Goal: Task Accomplishment & Management: Use online tool/utility

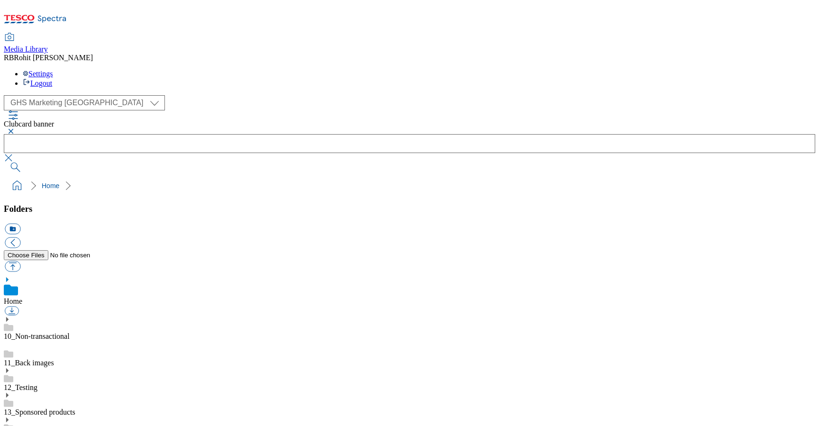
select select "flare-ghs-mktg"
click at [173, 95] on div "( optional ) Clubcard Marketing Clubcard ROI Dotcom UK GHS Marketing UK GHS ROI…" at bounding box center [409, 102] width 811 height 15
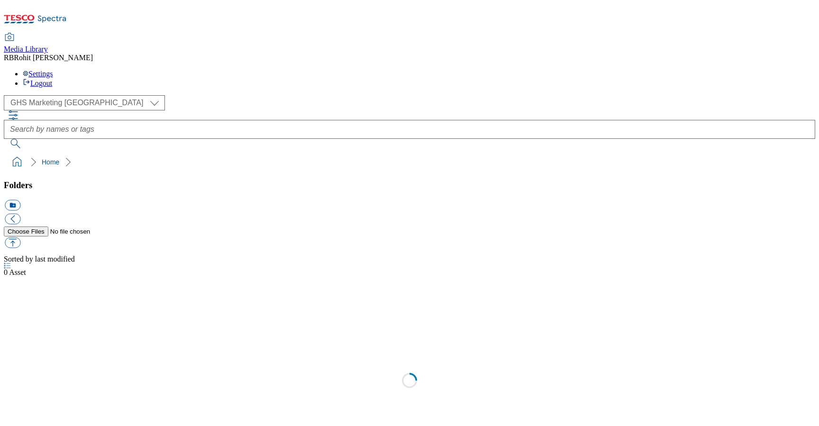
select select "flare-ghs-mktg"
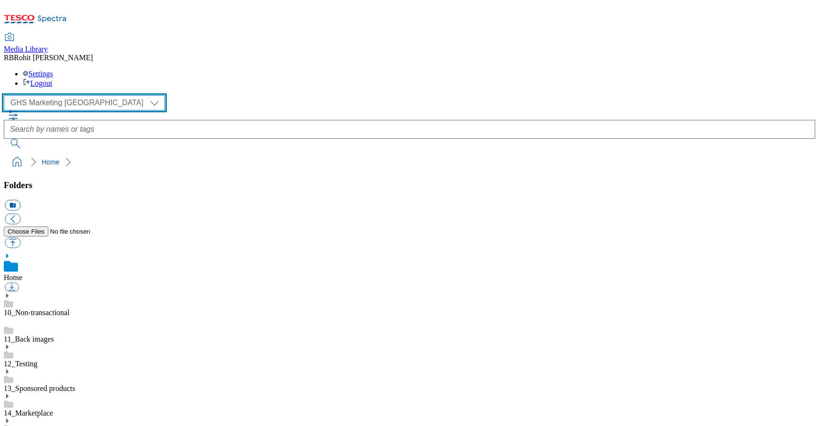
click at [54, 95] on select "Clubcard Marketing Clubcard ROI Dotcom UK GHS Marketing UK GHS ROI Realfood Tes…" at bounding box center [84, 102] width 161 height 15
select select "flare-clubcard-mktg"
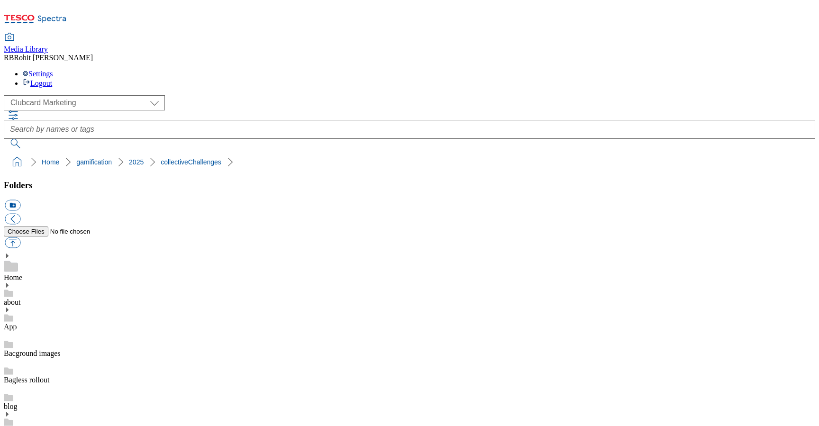
drag, startPoint x: 458, startPoint y: 319, endPoint x: 583, endPoint y: 318, distance: 125.6
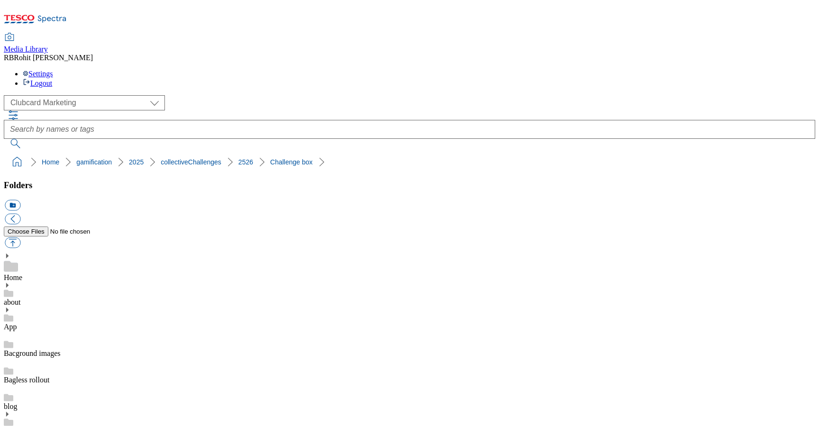
copy div "ChallengeBox-Paperchase"
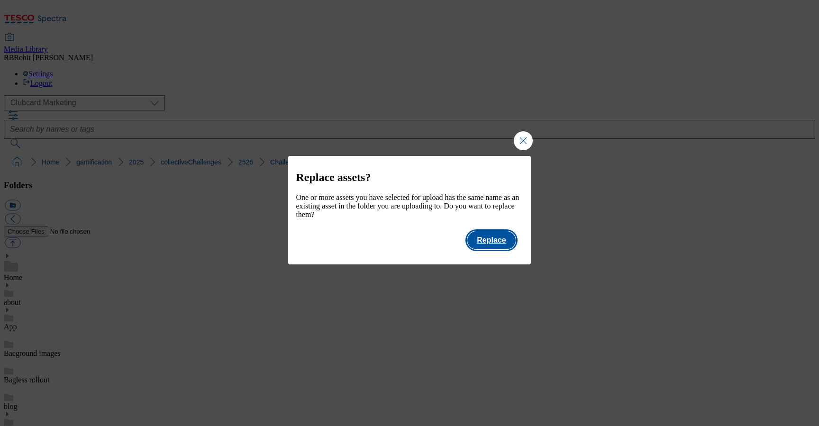
click at [501, 248] on button "Replace" at bounding box center [491, 240] width 48 height 18
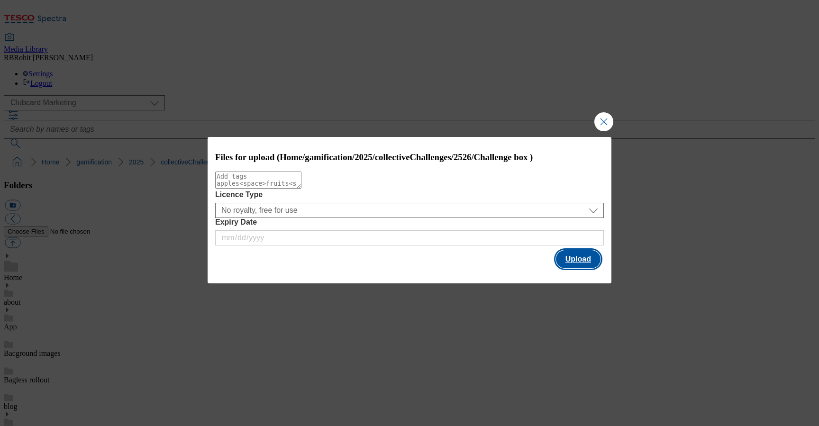
click at [567, 260] on button "Upload" at bounding box center [578, 259] width 45 height 18
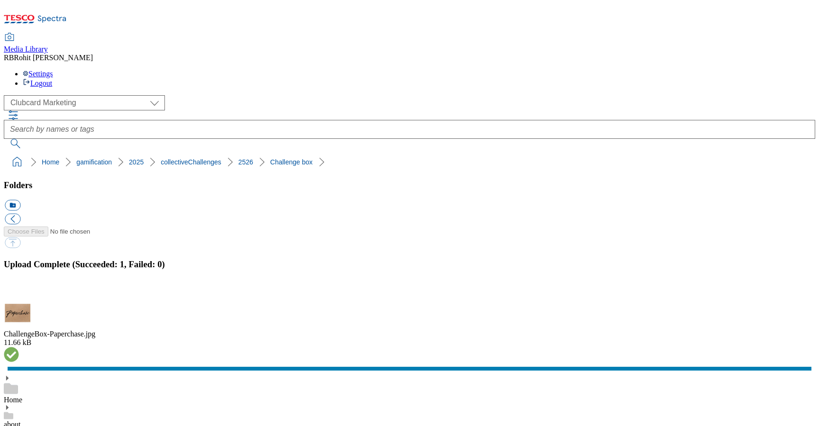
click at [19, 290] on button "button" at bounding box center [12, 294] width 14 height 9
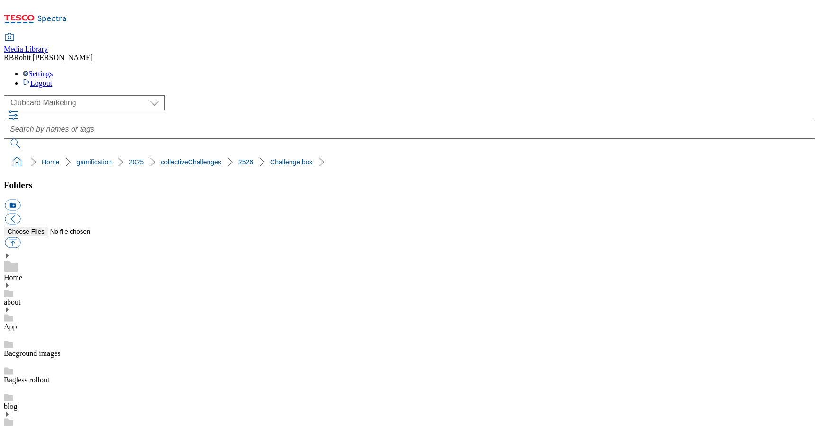
drag, startPoint x: 457, startPoint y: 328, endPoint x: 614, endPoint y: 325, distance: 156.9
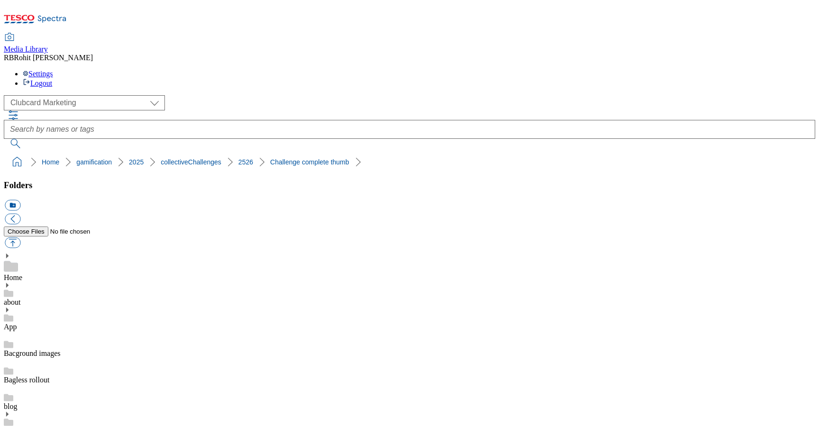
copy div "Challenge-Complete-Paperchase"
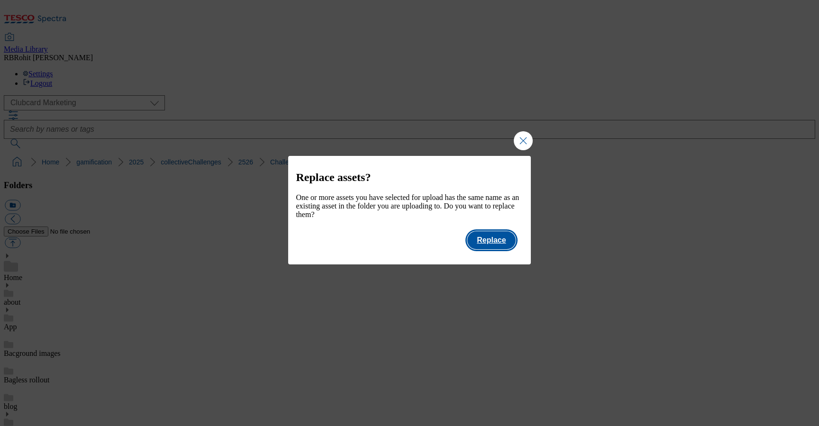
click at [503, 245] on button "Replace" at bounding box center [491, 240] width 48 height 18
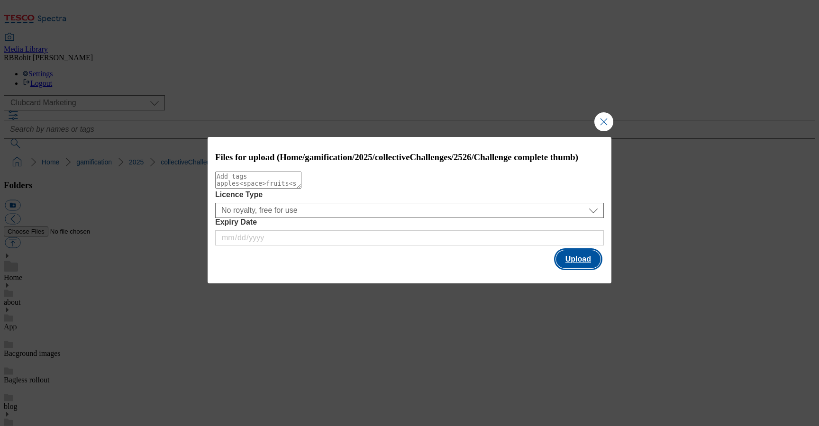
click at [592, 263] on button "Upload" at bounding box center [578, 259] width 45 height 18
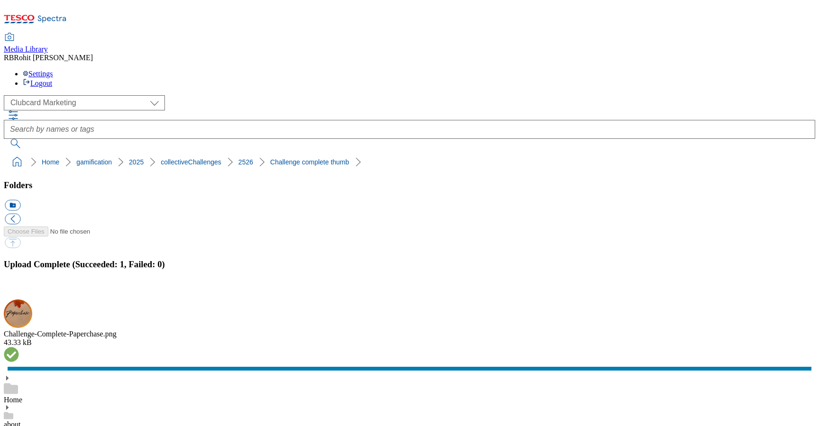
click at [19, 290] on button "button" at bounding box center [12, 294] width 14 height 9
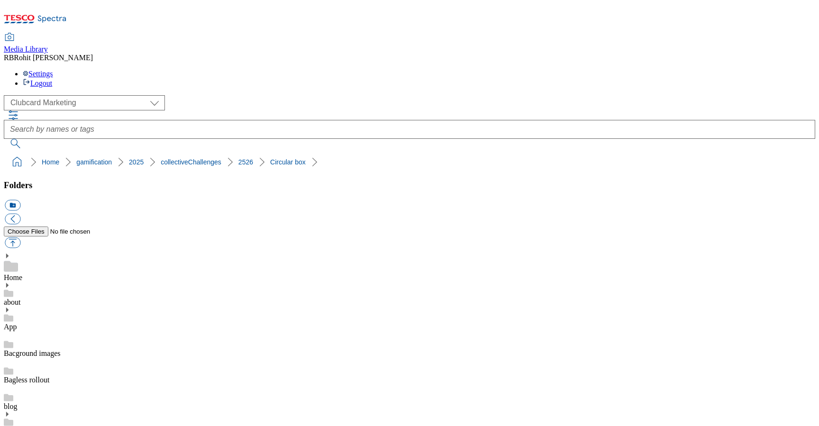
scroll to position [168, 0]
drag, startPoint x: 459, startPoint y: 302, endPoint x: 567, endPoint y: 304, distance: 108.6
copy div "CircularBox-Paperchase"
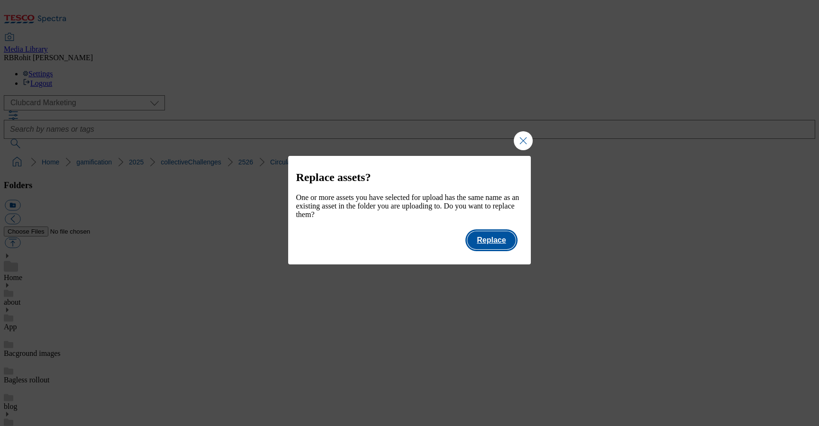
click at [510, 246] on button "Replace" at bounding box center [491, 240] width 48 height 18
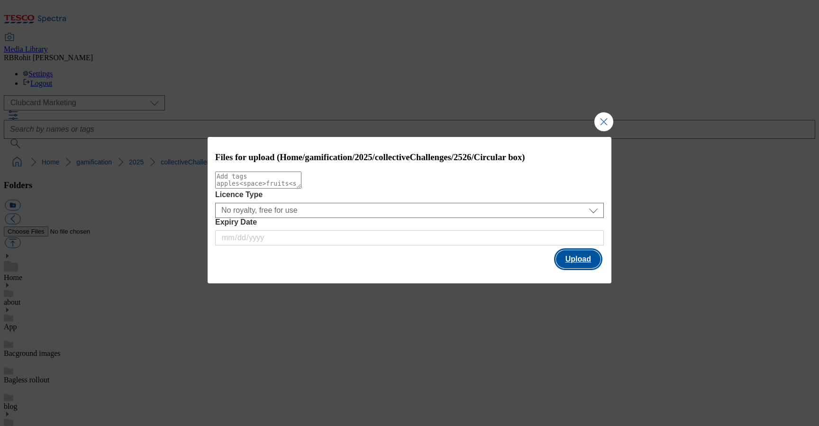
click at [598, 259] on button "Upload" at bounding box center [578, 259] width 45 height 18
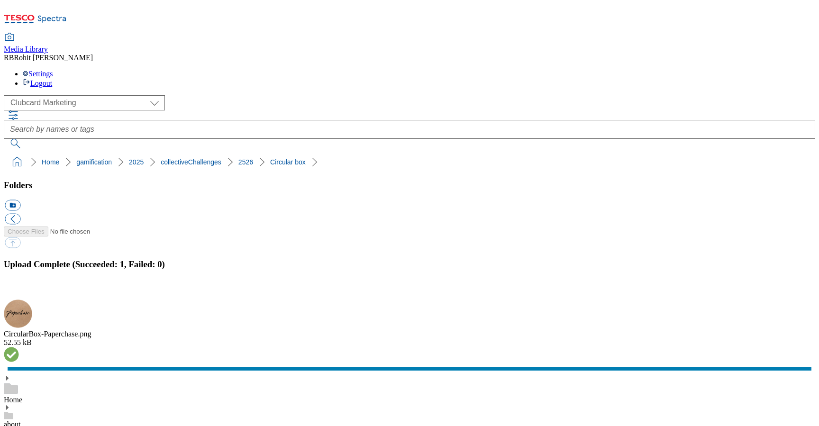
click at [19, 290] on button "button" at bounding box center [12, 294] width 14 height 9
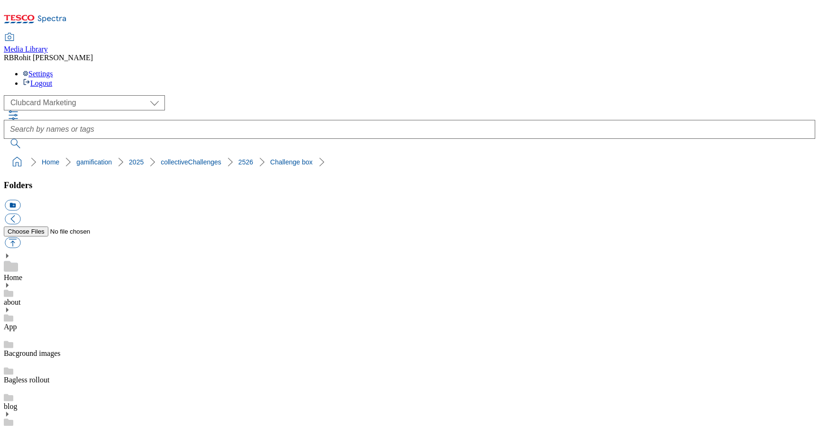
drag, startPoint x: 458, startPoint y: 319, endPoint x: 616, endPoint y: 319, distance: 157.8
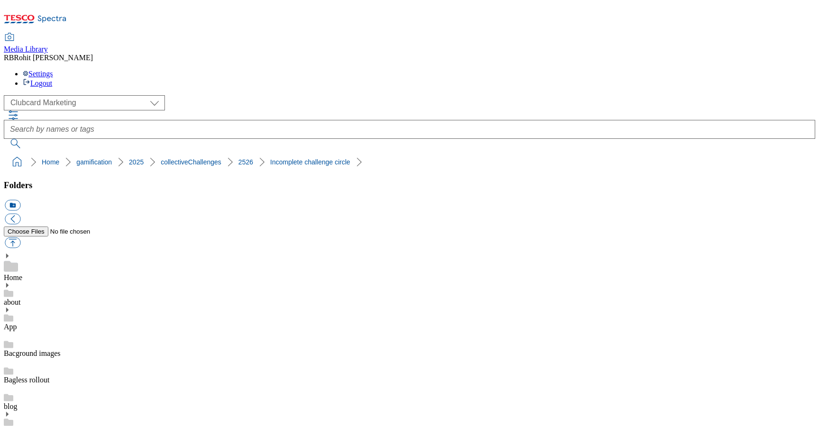
copy div "CircularBox-Incomplete-Paperchase"
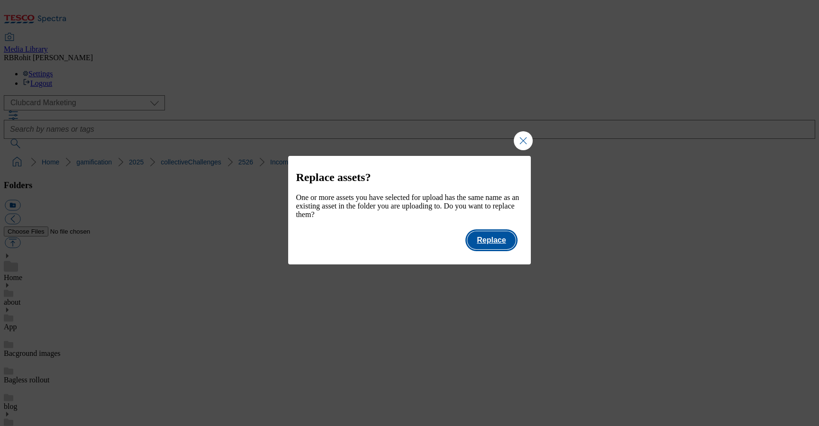
click at [504, 249] on button "Replace" at bounding box center [491, 240] width 48 height 18
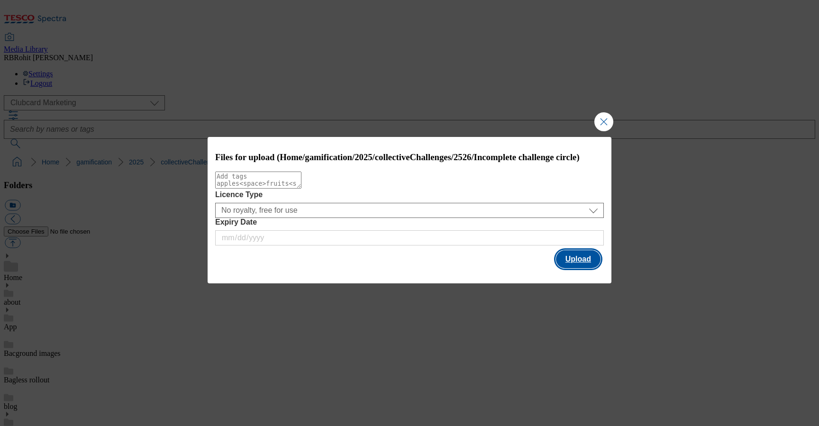
click at [588, 264] on button "Upload" at bounding box center [578, 259] width 45 height 18
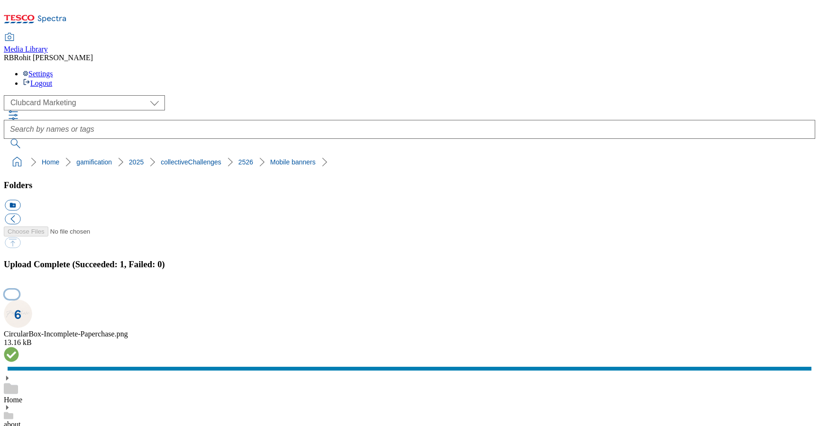
click at [19, 290] on button "button" at bounding box center [12, 294] width 14 height 9
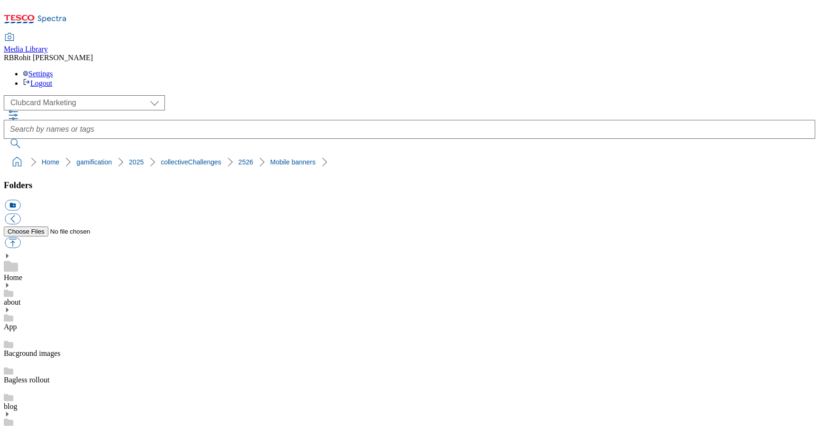
scroll to position [100, 0]
drag, startPoint x: 458, startPoint y: 298, endPoint x: 584, endPoint y: 295, distance: 126.1
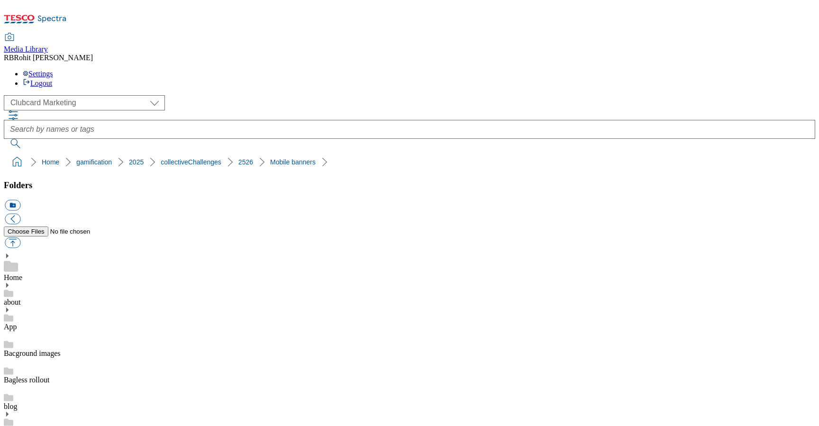
copy div "Lifestyle-Mobile-paperchase"
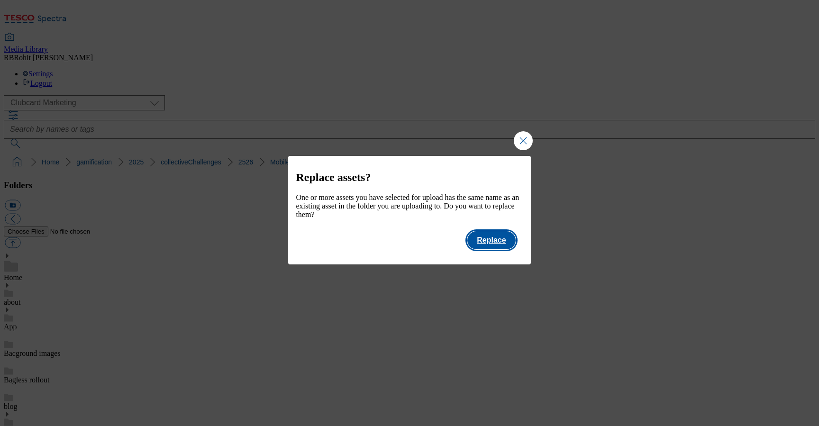
click at [508, 245] on button "Replace" at bounding box center [491, 240] width 48 height 18
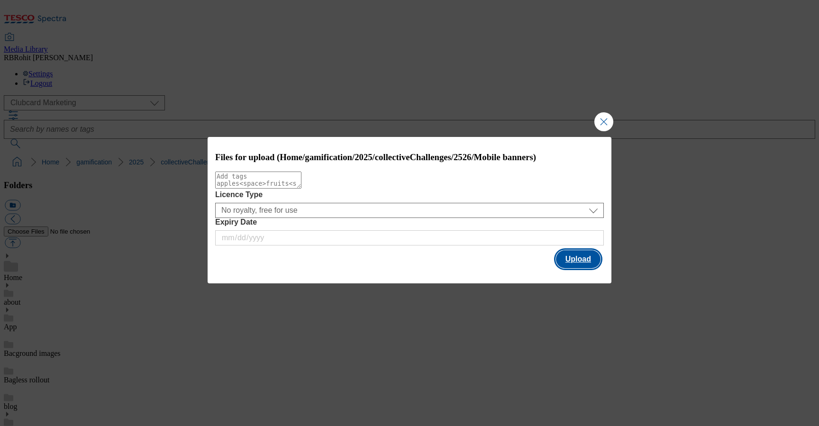
click at [584, 259] on button "Upload" at bounding box center [578, 259] width 45 height 18
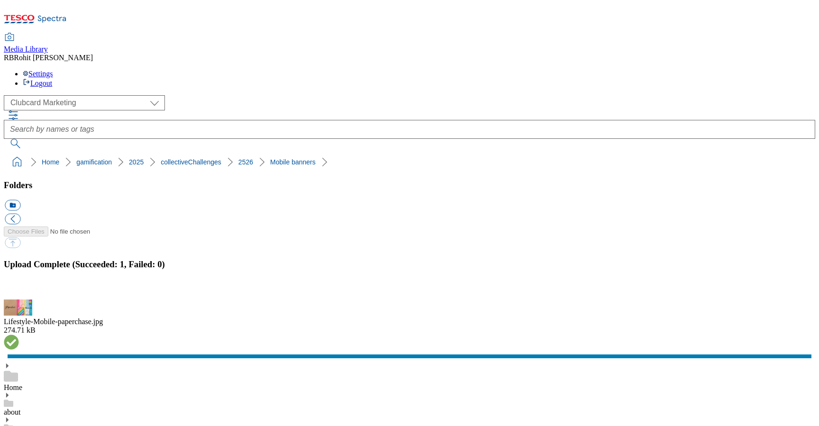
click at [19, 290] on button "button" at bounding box center [12, 294] width 14 height 9
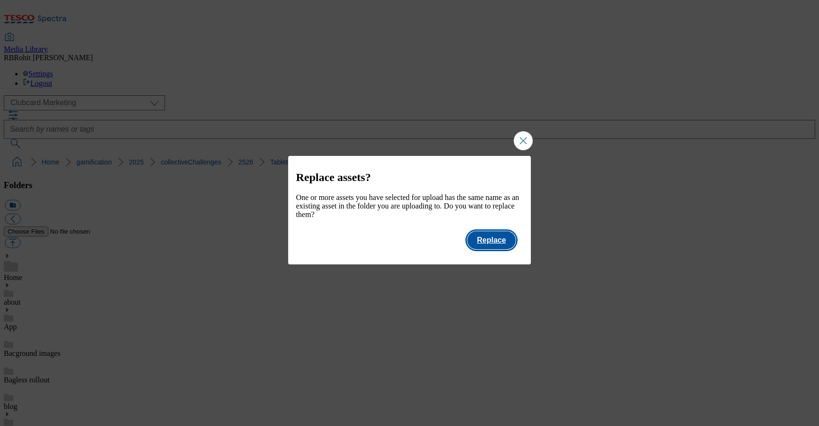
click at [498, 246] on button "Replace" at bounding box center [491, 240] width 48 height 18
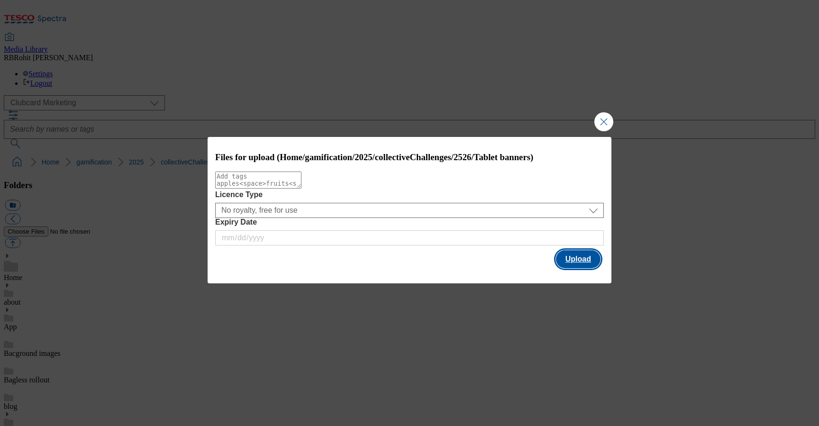
click at [563, 264] on button "Upload" at bounding box center [578, 259] width 45 height 18
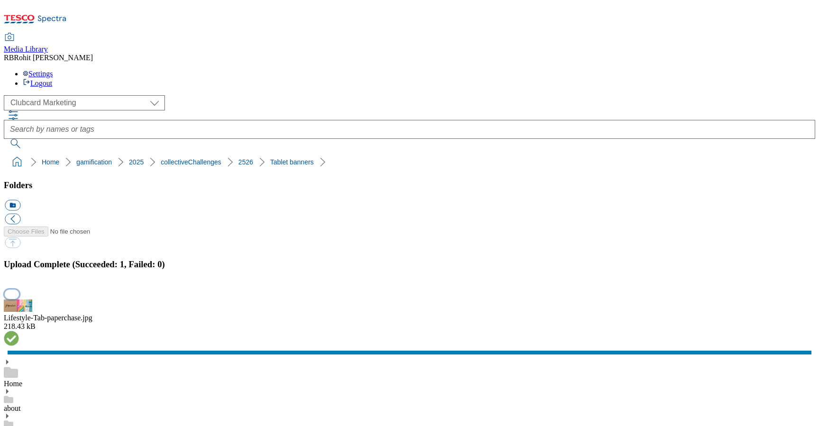
click at [19, 290] on button "button" at bounding box center [12, 294] width 14 height 9
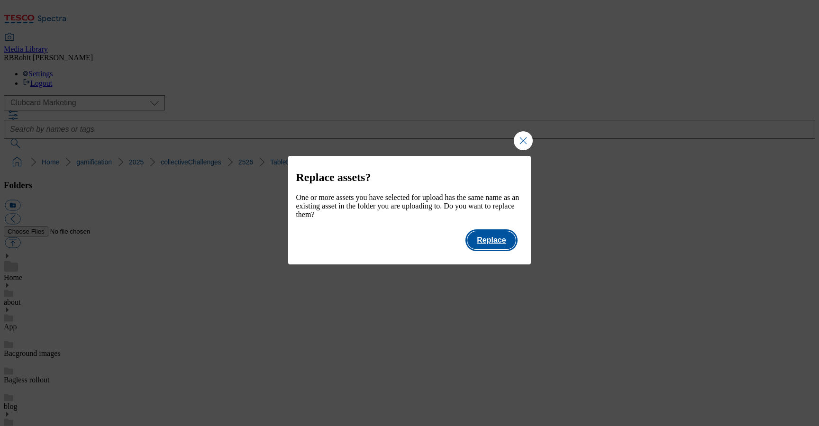
click at [493, 249] on button "Replace" at bounding box center [491, 240] width 48 height 18
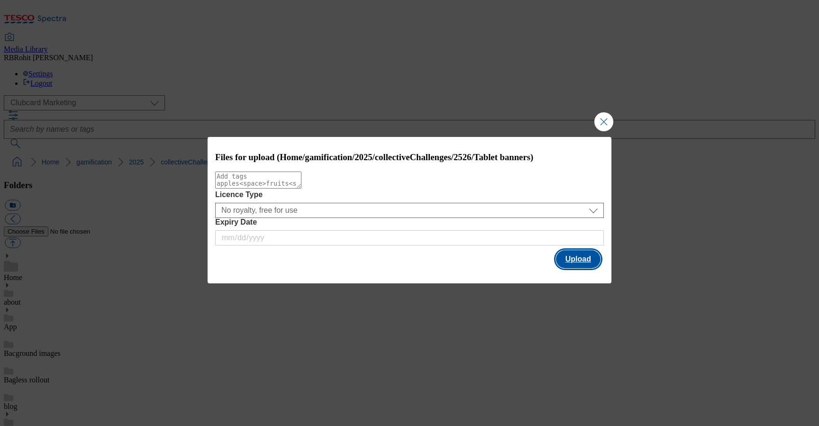
click at [593, 264] on button "Upload" at bounding box center [578, 259] width 45 height 18
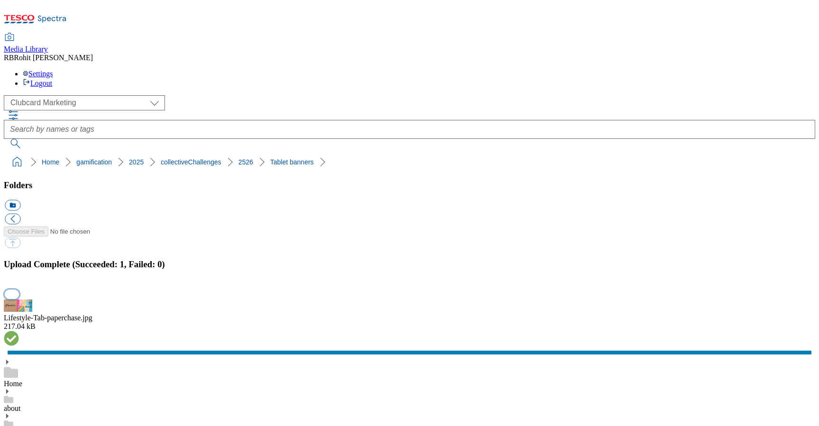
click at [19, 290] on button "button" at bounding box center [12, 294] width 14 height 9
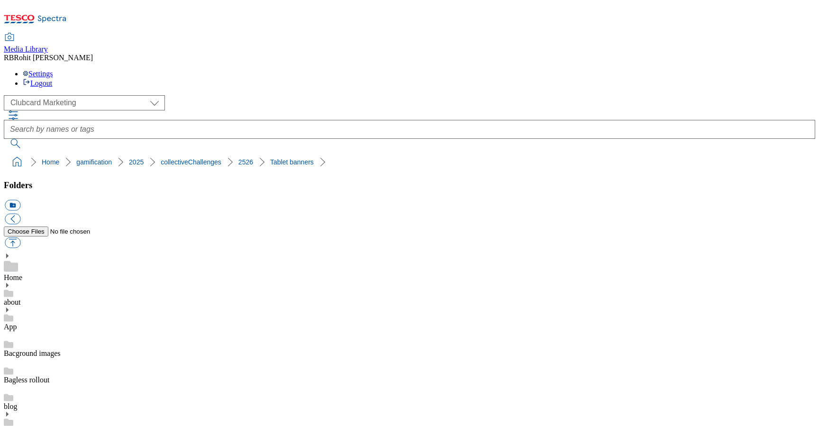
click at [22, 273] on link "Home" at bounding box center [13, 277] width 18 height 8
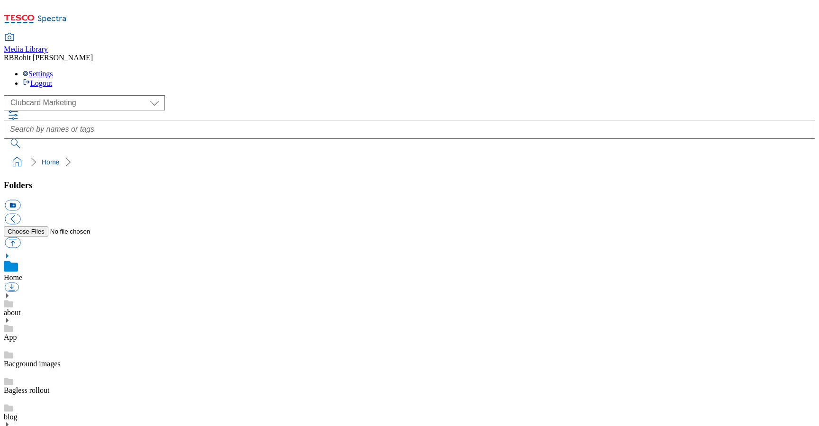
scroll to position [50, 0]
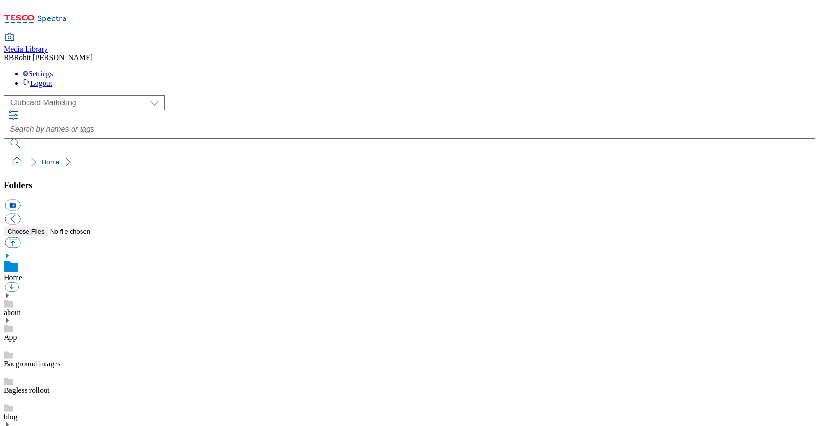
click at [75, 292] on div "about" at bounding box center [409, 304] width 811 height 25
click at [71, 253] on div "Home" at bounding box center [409, 267] width 811 height 29
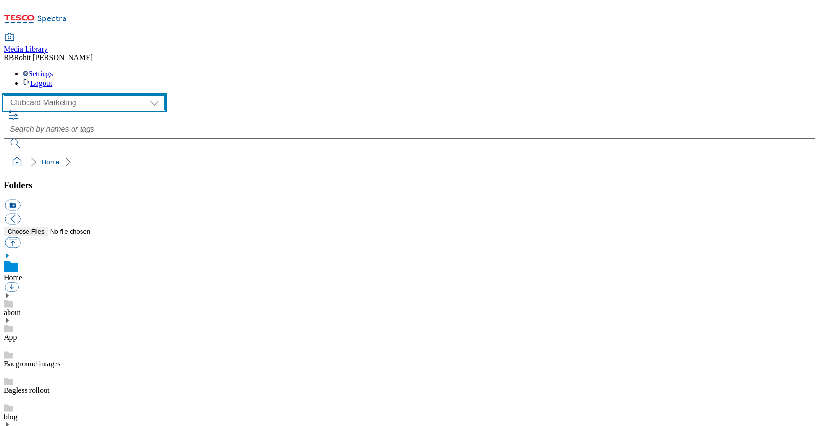
click at [62, 95] on select "Clubcard Marketing Clubcard ROI Dotcom UK GHS Marketing UK GHS ROI Realfood Tes…" at bounding box center [84, 102] width 161 height 15
select select "flare-ghs-mktg"
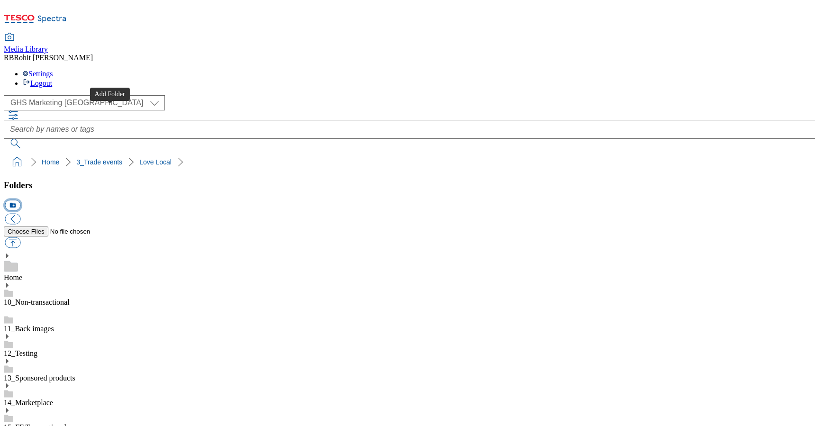
click at [20, 200] on button "icon_new_folder" at bounding box center [13, 205] width 16 height 11
type input "2528"
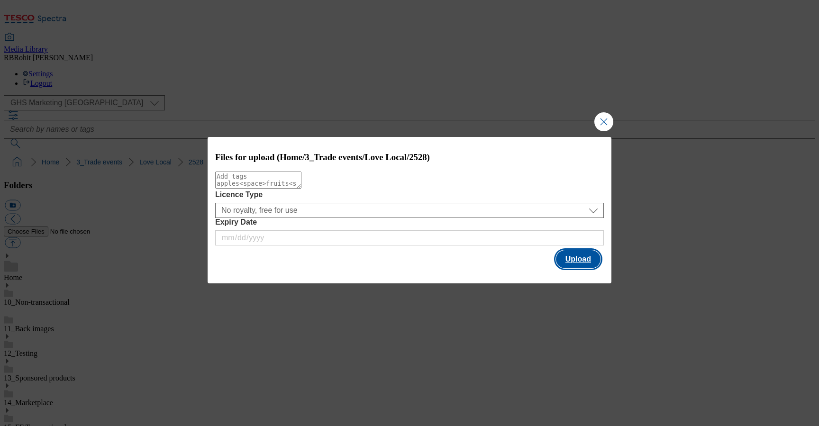
click at [576, 262] on button "Upload" at bounding box center [578, 259] width 45 height 18
click at [579, 261] on button "Upload" at bounding box center [578, 259] width 45 height 18
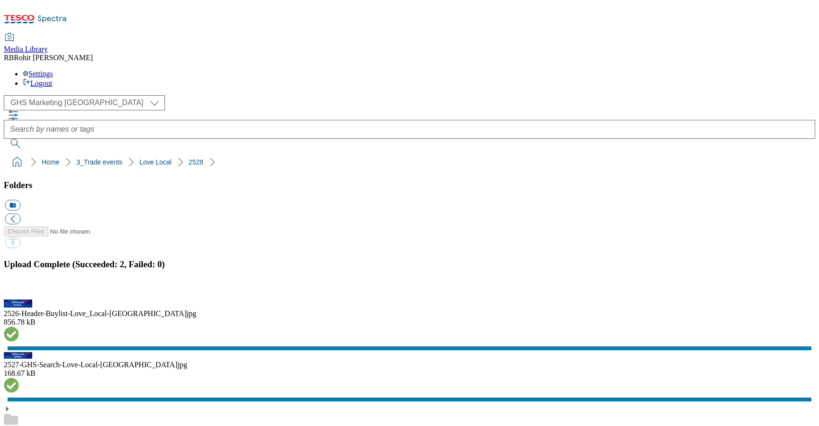
click at [19, 290] on button "button" at bounding box center [12, 294] width 14 height 9
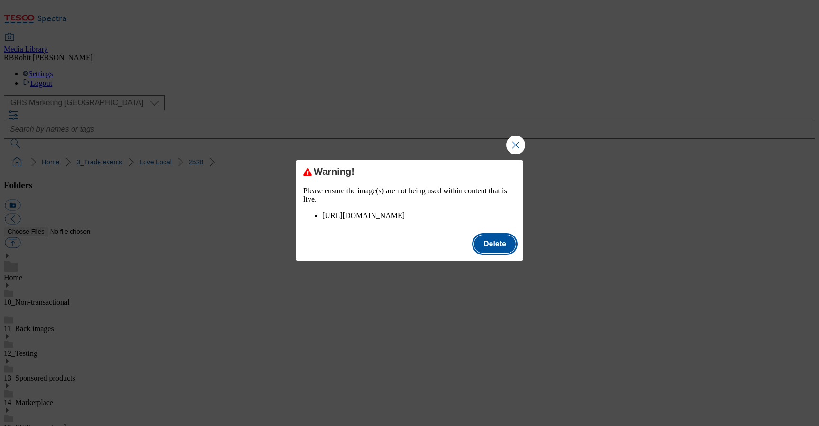
click at [510, 253] on button "Delete" at bounding box center [495, 244] width 42 height 18
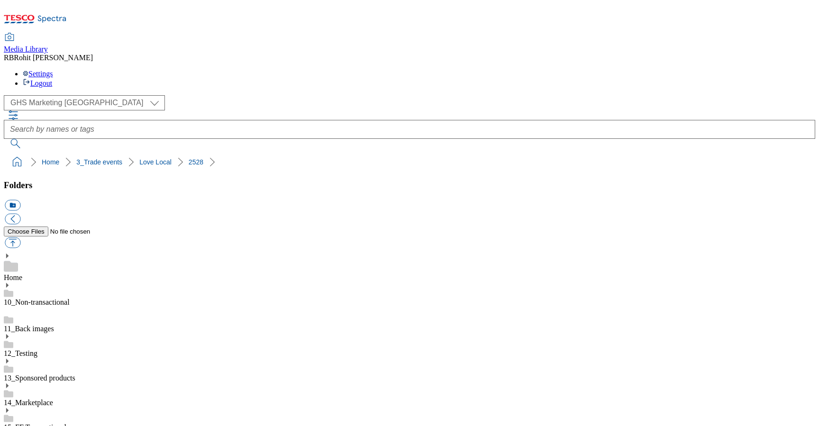
click at [20, 200] on button "icon_new_folder" at bounding box center [13, 205] width 16 height 11
type input "2528-Northern Ireland"
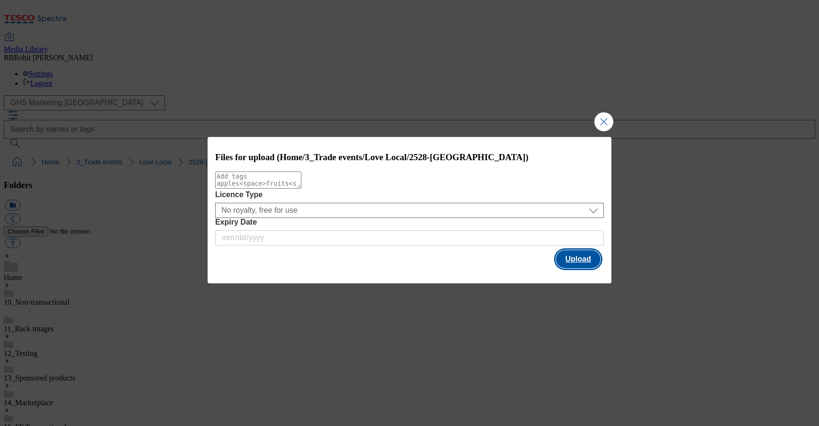
click at [580, 264] on button "Upload" at bounding box center [578, 259] width 45 height 18
click at [584, 263] on button "Upload" at bounding box center [578, 259] width 45 height 18
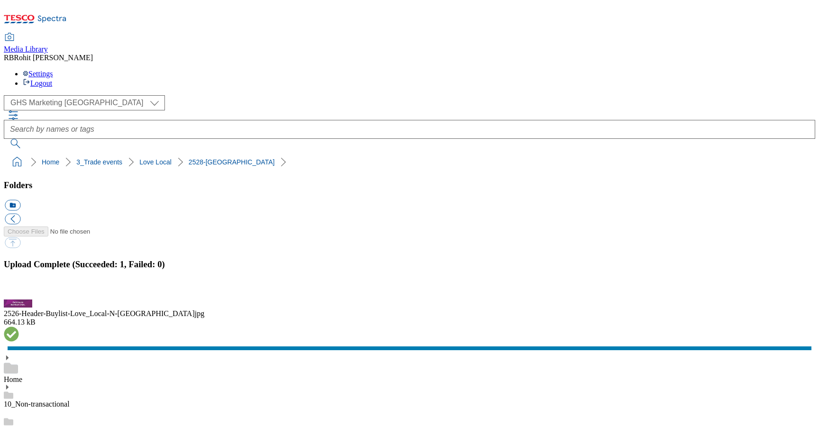
click at [19, 290] on button "button" at bounding box center [12, 294] width 14 height 9
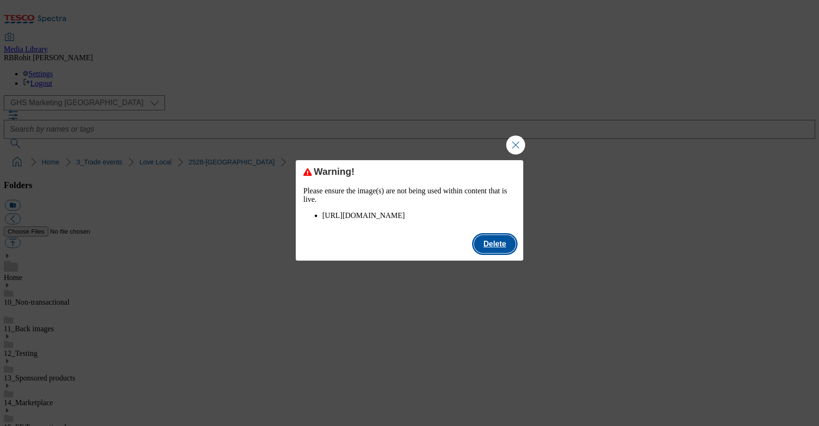
click at [499, 250] on button "Delete" at bounding box center [495, 244] width 42 height 18
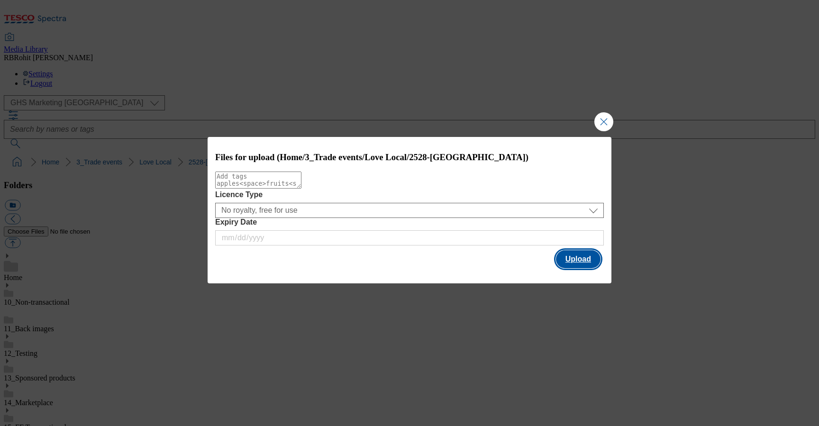
click at [575, 260] on button "Upload" at bounding box center [578, 259] width 45 height 18
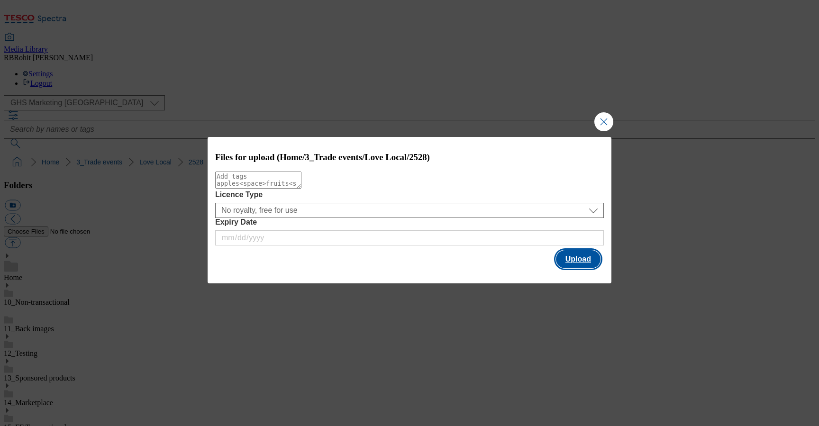
click at [588, 261] on button "Upload" at bounding box center [578, 259] width 45 height 18
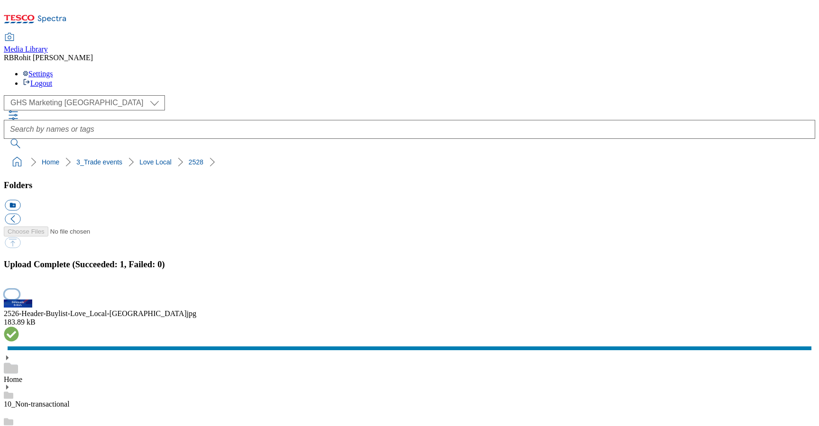
click at [19, 290] on button "button" at bounding box center [12, 294] width 14 height 9
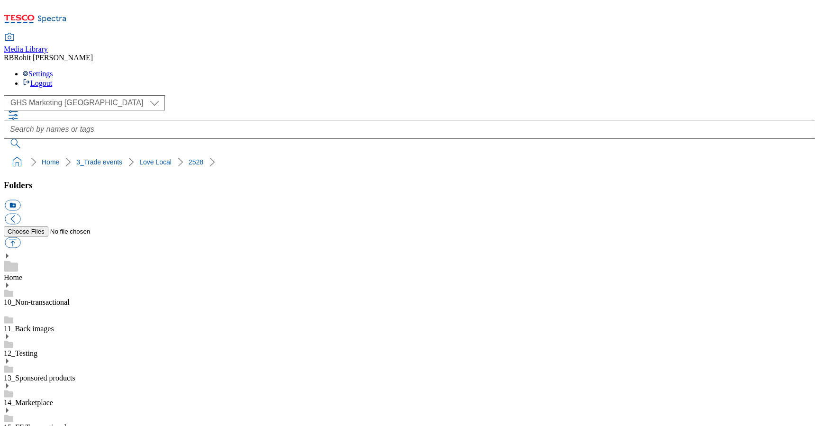
click at [74, 253] on div "Home" at bounding box center [409, 267] width 811 height 29
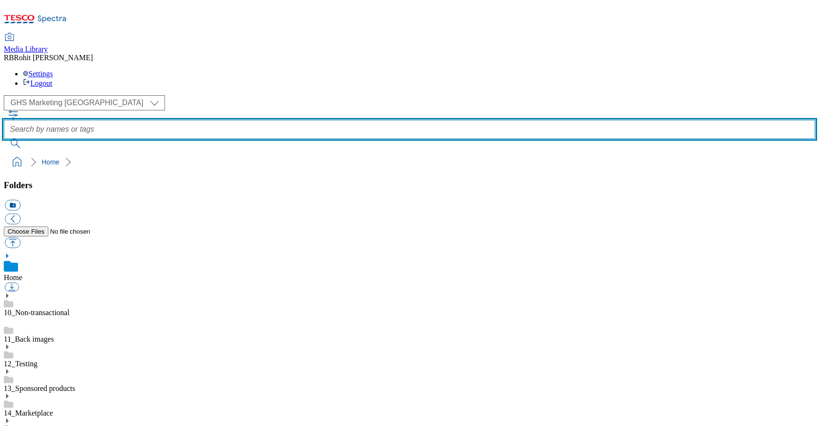
click at [331, 120] on input "text" at bounding box center [409, 129] width 811 height 19
type input "clubcard"
click at [4, 139] on button "submit" at bounding box center [16, 143] width 25 height 9
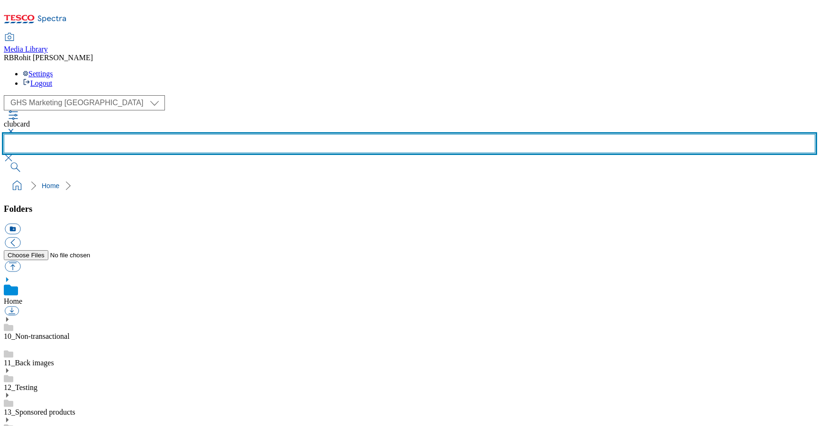
scroll to position [533, 0]
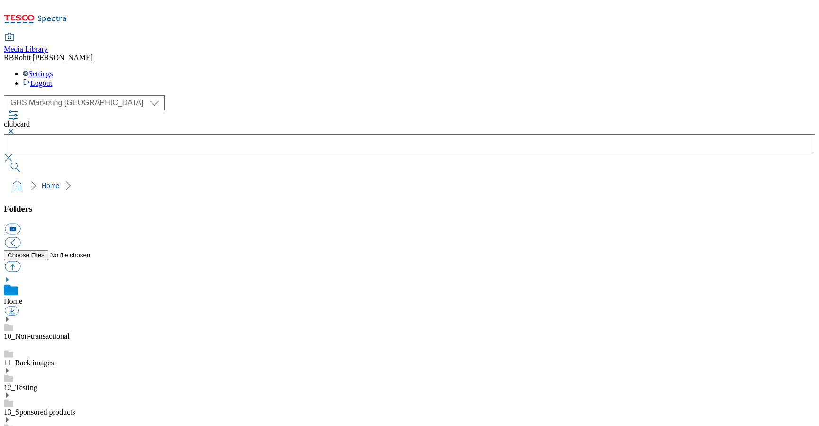
click at [15, 128] on button "button" at bounding box center [9, 131] width 11 height 6
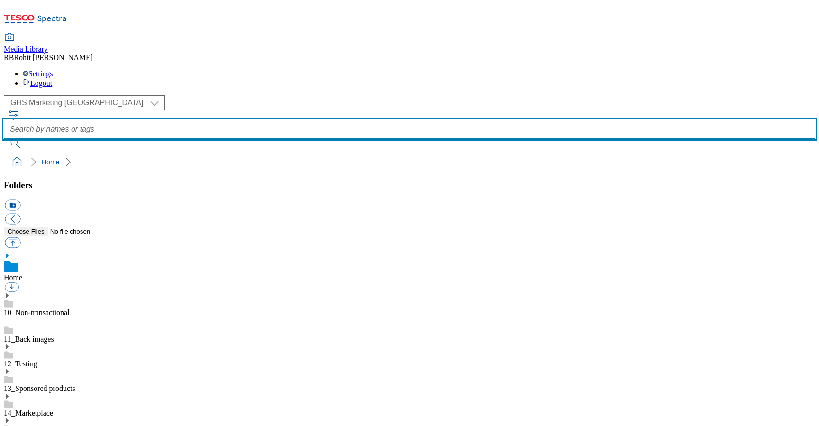
click at [316, 120] on input "text" at bounding box center [409, 129] width 811 height 19
paste input "CC30"
type input "CC30"
click at [4, 139] on button "submit" at bounding box center [16, 143] width 25 height 9
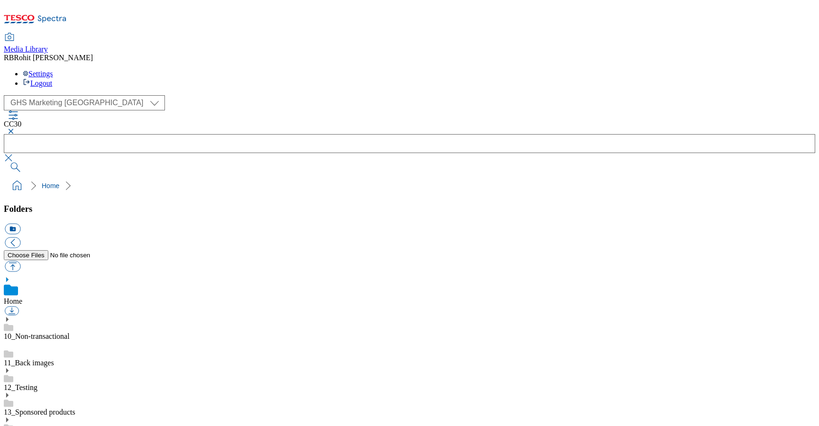
scroll to position [599, 0]
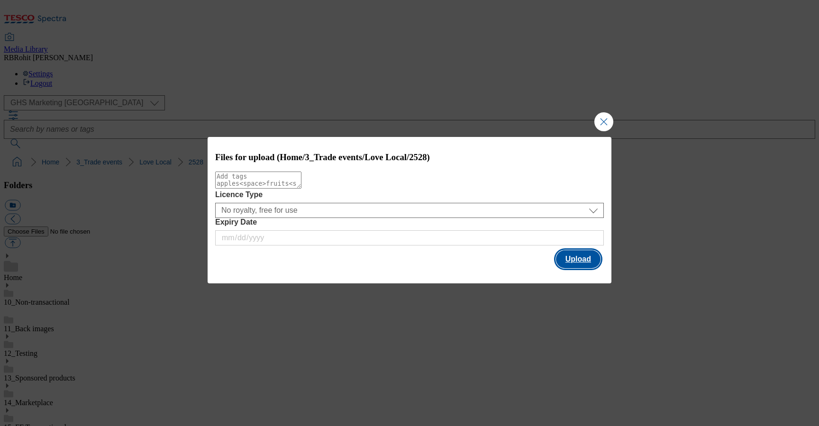
click at [588, 261] on button "Upload" at bounding box center [578, 259] width 45 height 18
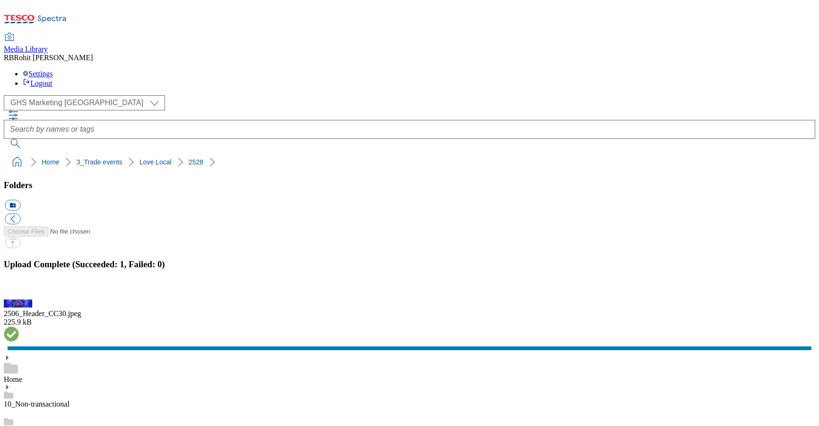
click at [19, 290] on button "button" at bounding box center [12, 294] width 14 height 9
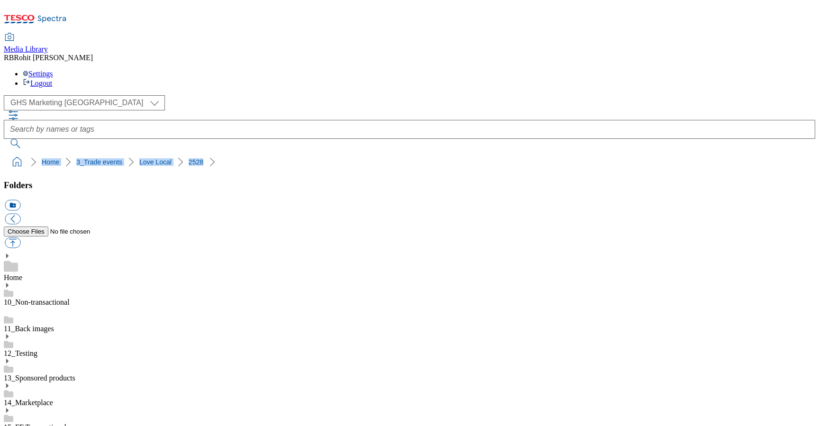
drag, startPoint x: 2, startPoint y: 94, endPoint x: 171, endPoint y: 90, distance: 168.3
click at [171, 153] on nav "Home 3_Trade events Love Local 2528" at bounding box center [409, 162] width 811 height 18
copy ol "Home 3_Trade events Love Local 2528"
drag, startPoint x: 3, startPoint y: 92, endPoint x: 226, endPoint y: 89, distance: 222.8
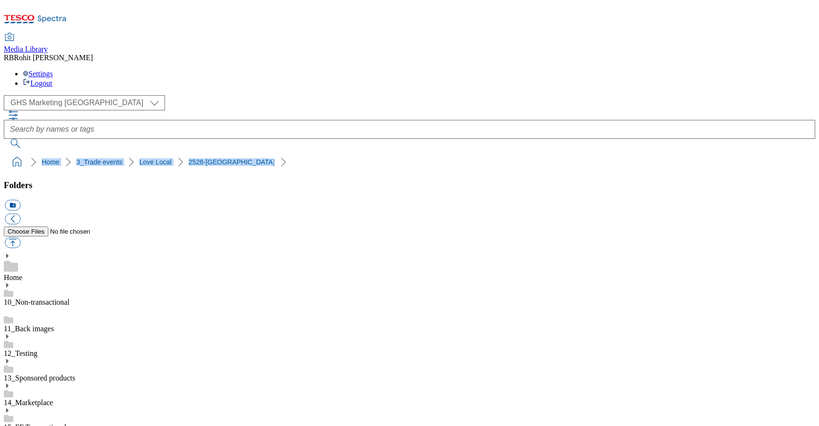
click at [227, 153] on nav "Home 3_Trade events Love Local 2528-Northern Ireland" at bounding box center [409, 162] width 811 height 18
copy ol "Home 3_Trade events Love Local 2528-Northern Ireland"
